Goal: Transaction & Acquisition: Book appointment/travel/reservation

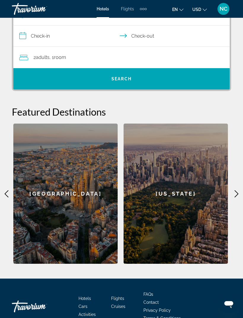
scroll to position [140, 0]
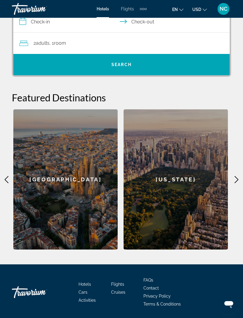
click at [228, 174] on div "New York" at bounding box center [175, 179] width 104 height 140
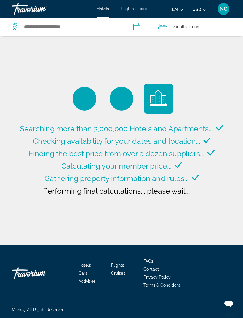
type input "**********"
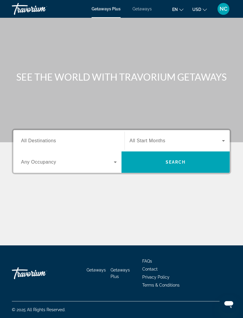
scroll to position [19, 0]
